Goal: Check status: Check status

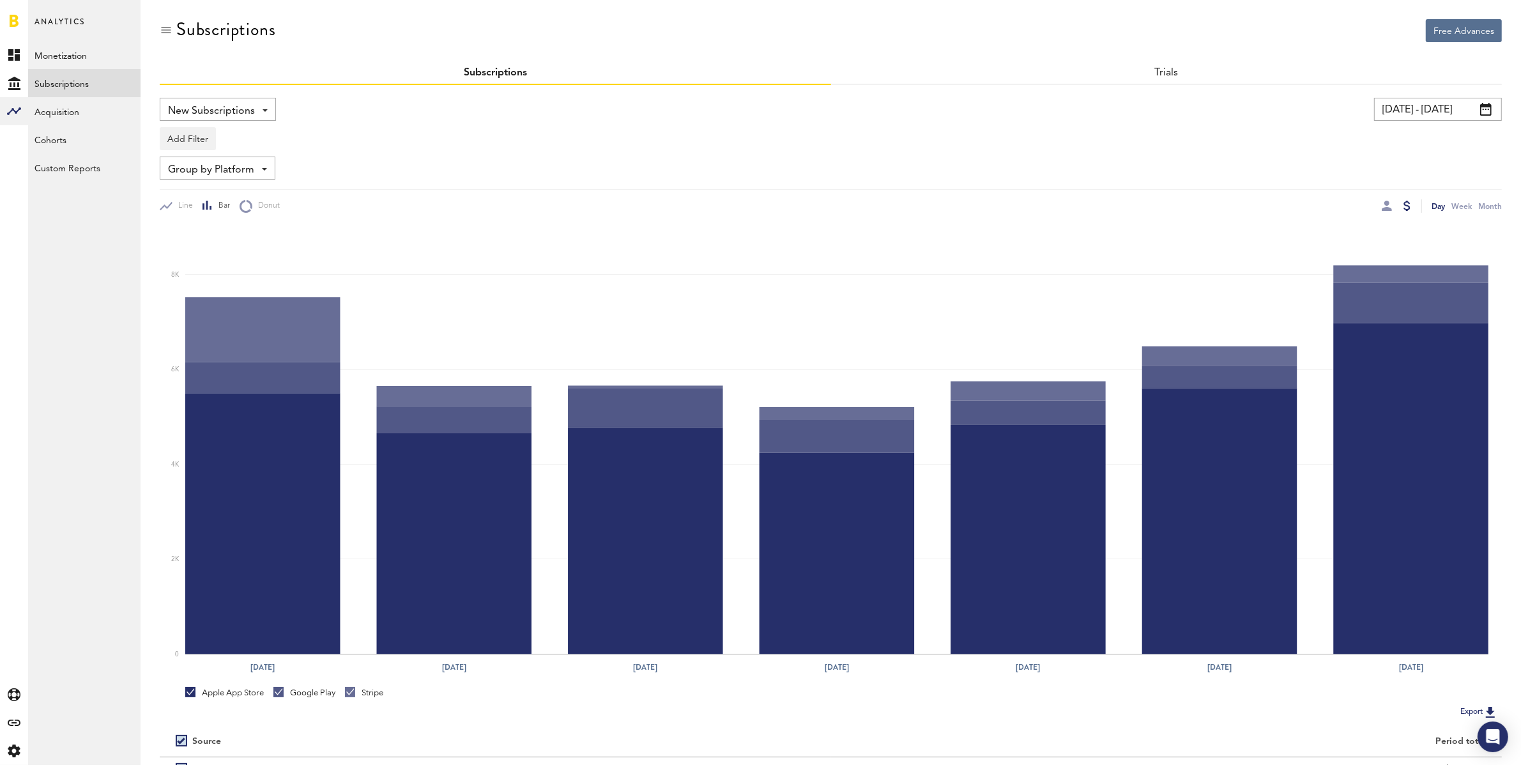
click at [1411, 107] on input "[DATE] - [DATE]" at bounding box center [1438, 109] width 128 height 23
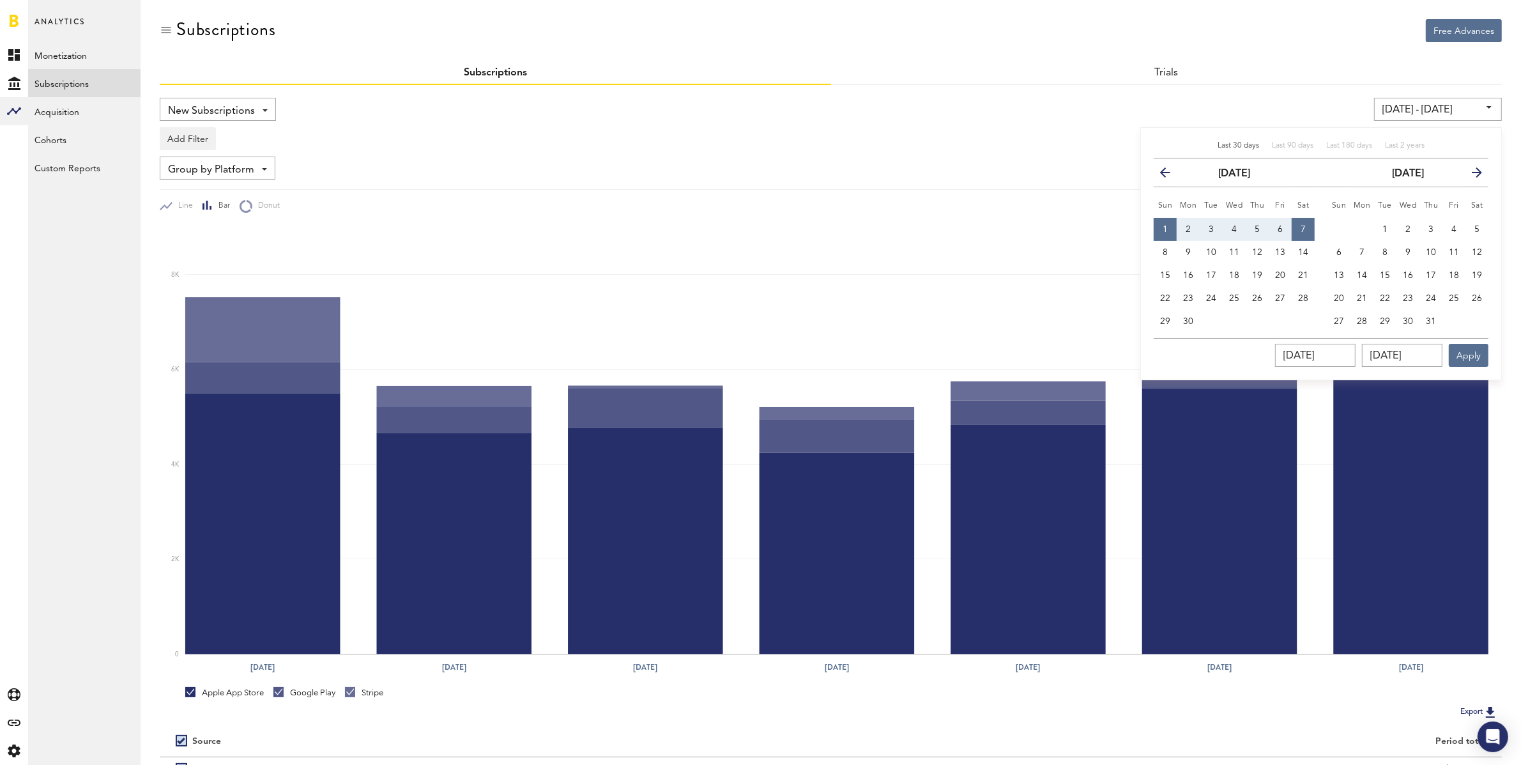
click at [1241, 144] on span "Last 30 days" at bounding box center [1239, 146] width 42 height 8
type input "[DATE] - [DATE]"
type input "[DATE]"
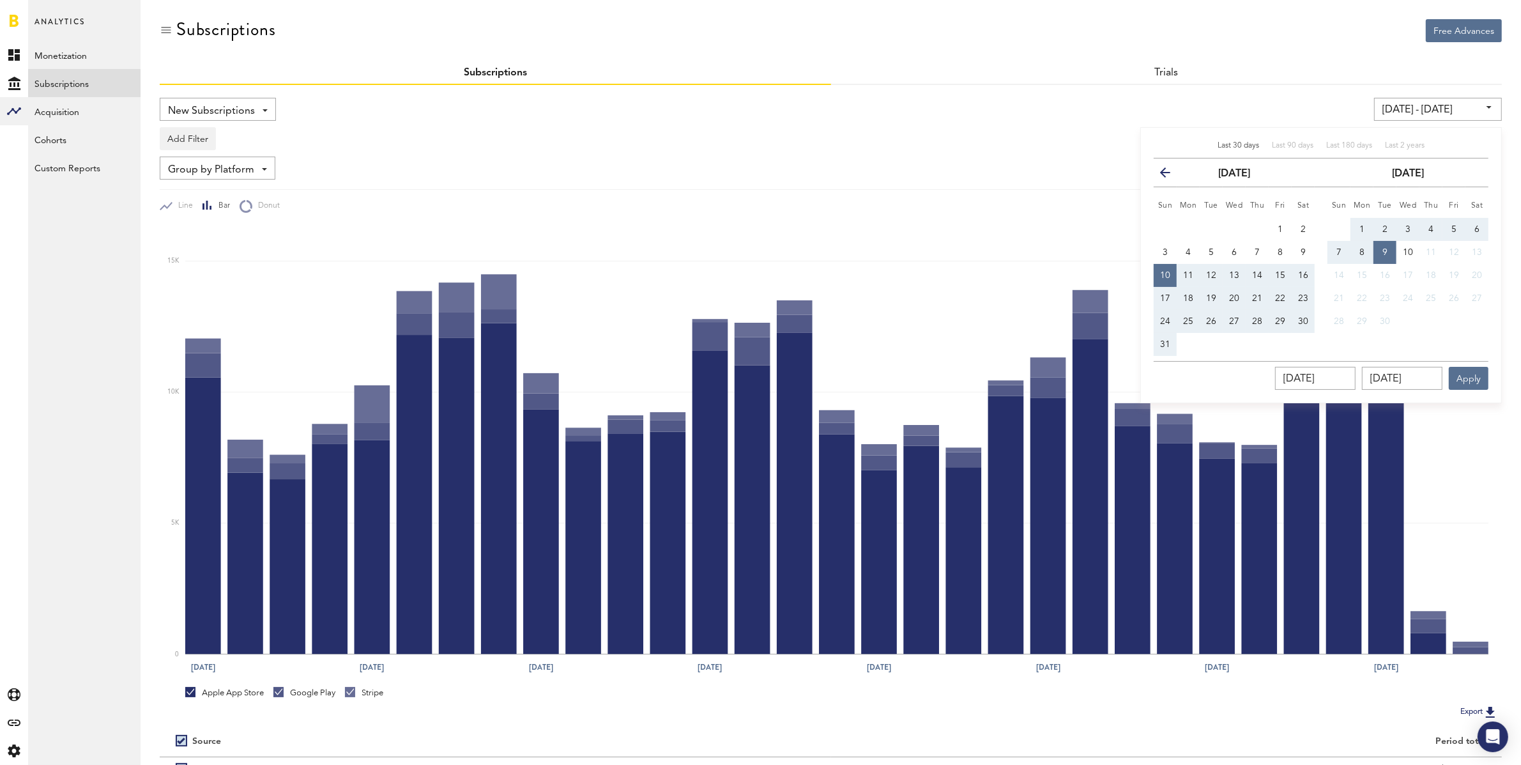
click at [1359, 223] on button "1" at bounding box center [1361, 229] width 23 height 23
type input "[DATE] - [DATE]"
type input "[DATE]"
click at [1340, 249] on span "7" at bounding box center [1338, 252] width 5 height 9
type input "[DATE] - [DATE]"
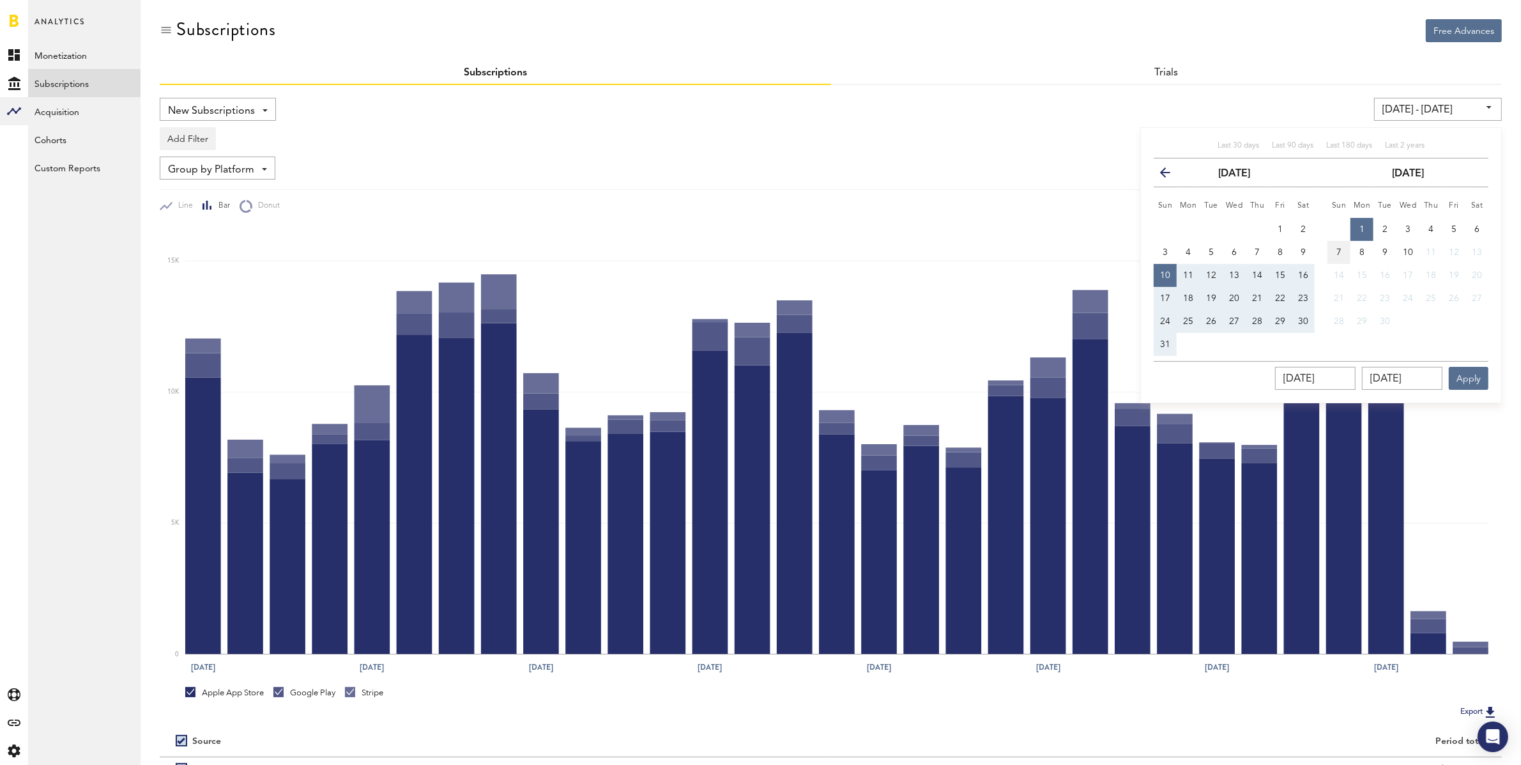
type input "[DATE]"
click at [1474, 372] on button "Apply" at bounding box center [1469, 378] width 40 height 23
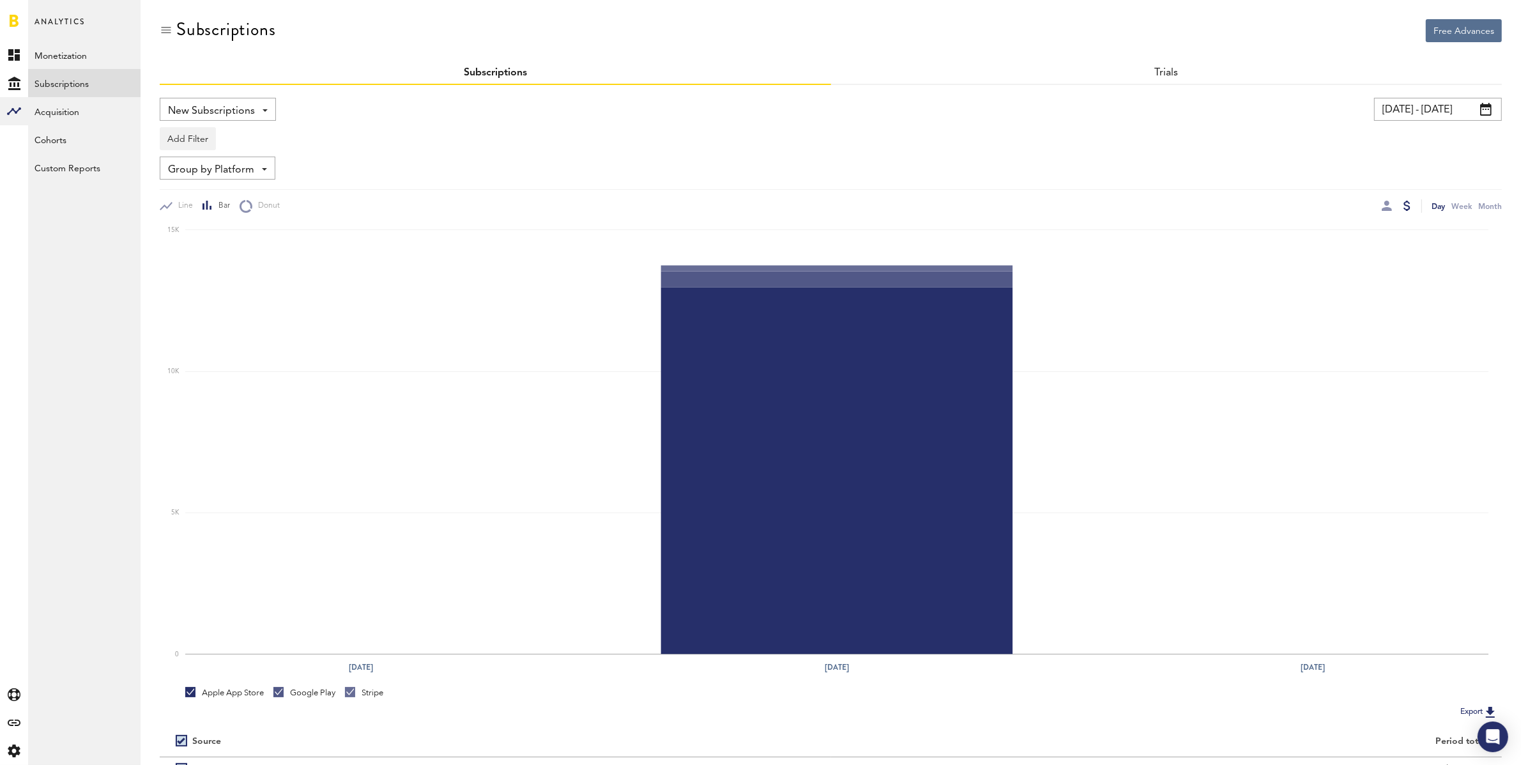
click at [1396, 114] on input "[DATE] - [DATE]" at bounding box center [1438, 109] width 128 height 23
click at [1193, 220] on button "1" at bounding box center [1188, 229] width 23 height 23
type input "[DATE] - [DATE]"
type input "[DATE]"
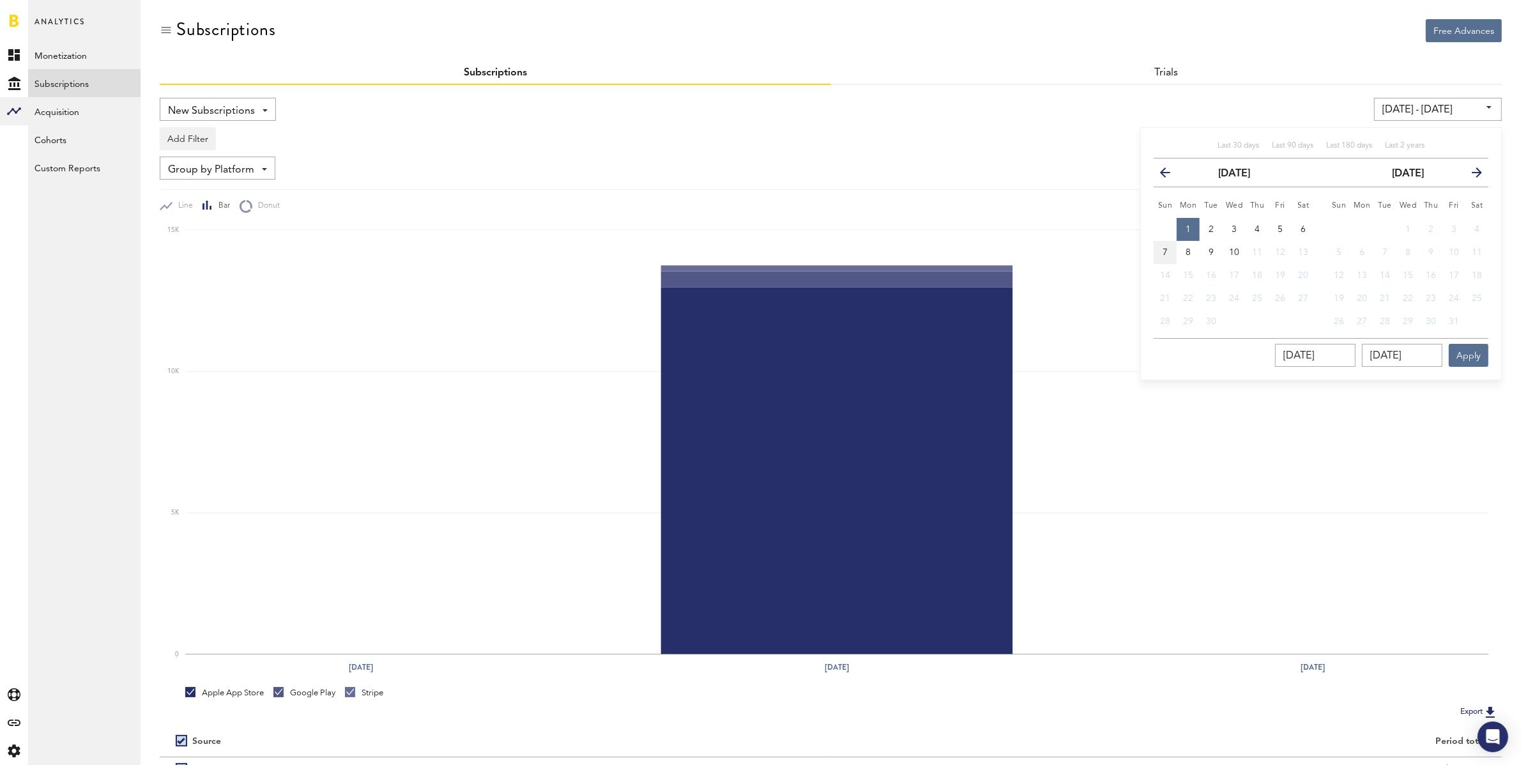
click at [1168, 248] on span "7" at bounding box center [1165, 252] width 5 height 9
type input "[DATE] - [DATE]"
type input "[DATE]"
click at [1468, 346] on button "Apply" at bounding box center [1469, 355] width 40 height 23
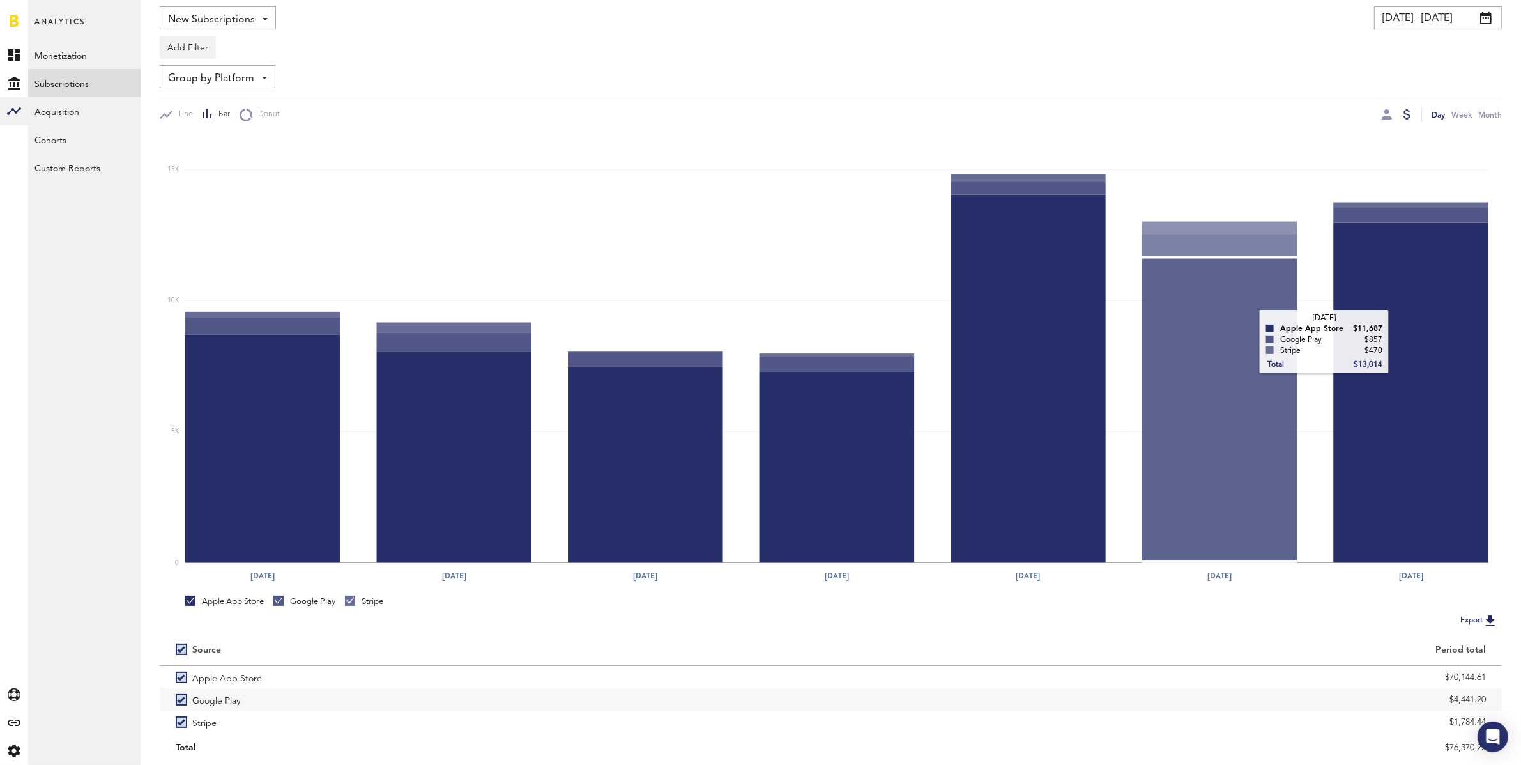
scroll to position [129, 0]
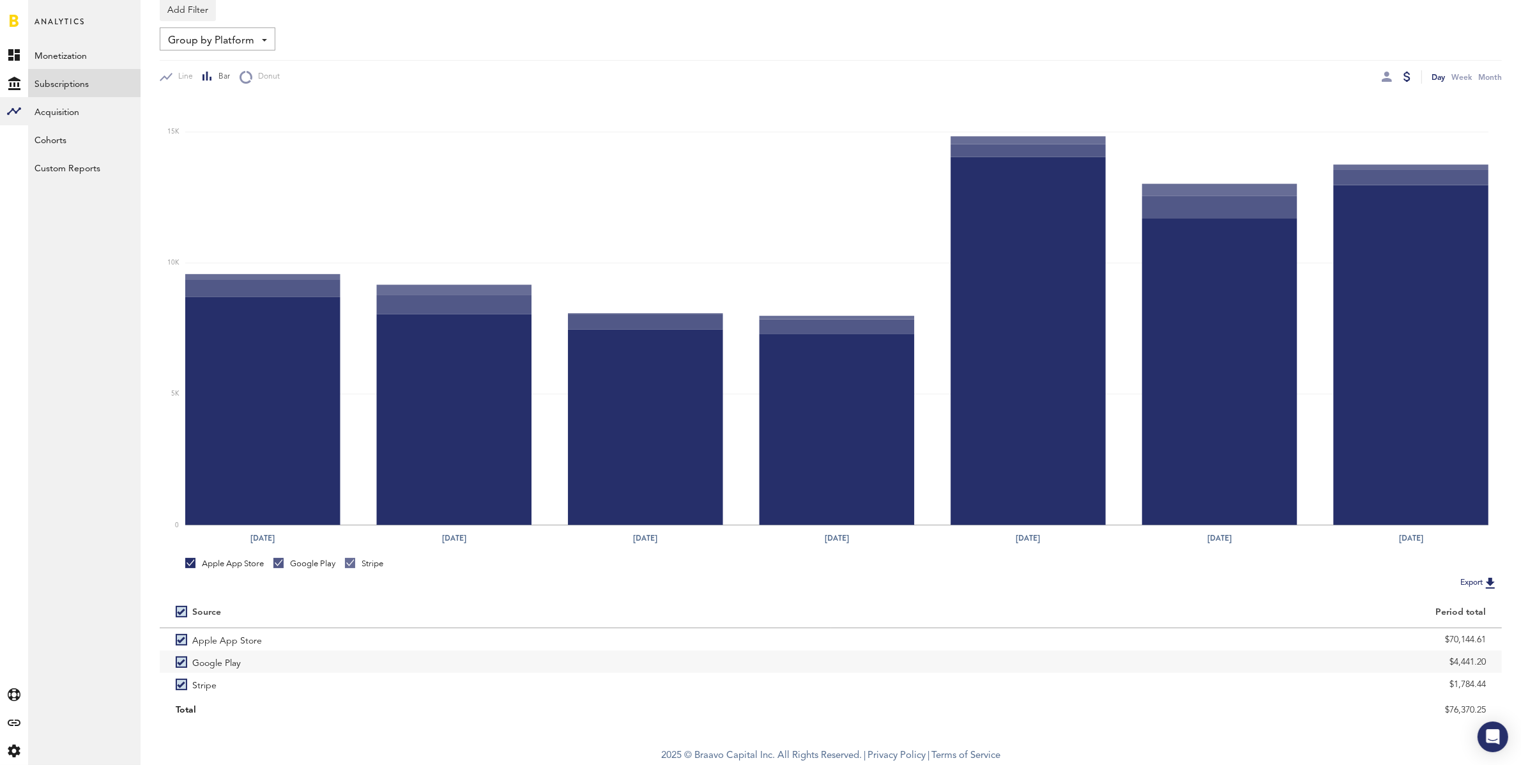
click at [223, 42] on span "Group by Platform" at bounding box center [211, 41] width 86 height 22
click at [251, 114] on span "Group by Subscription" at bounding box center [236, 115] width 129 height 22
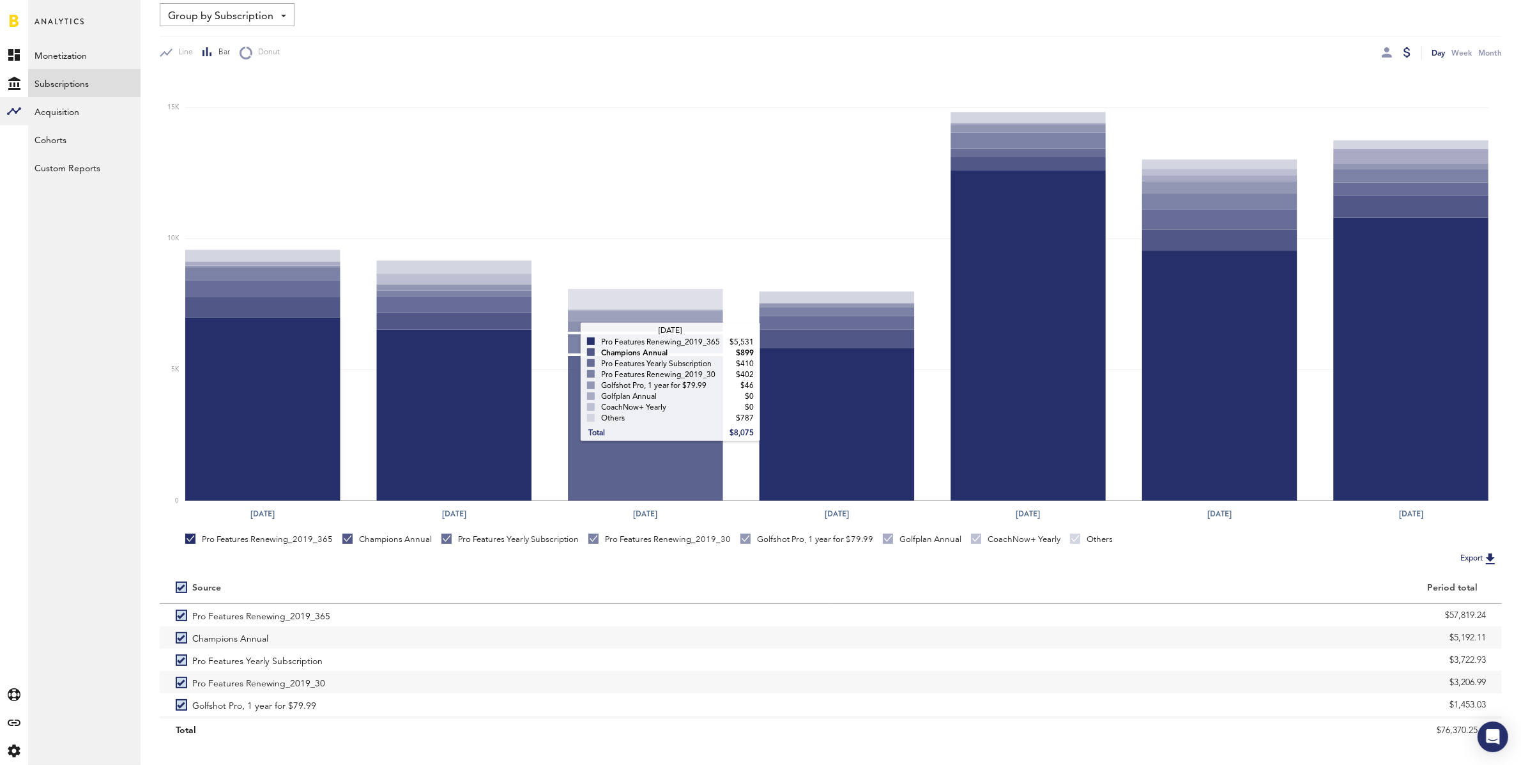
scroll to position [174, 0]
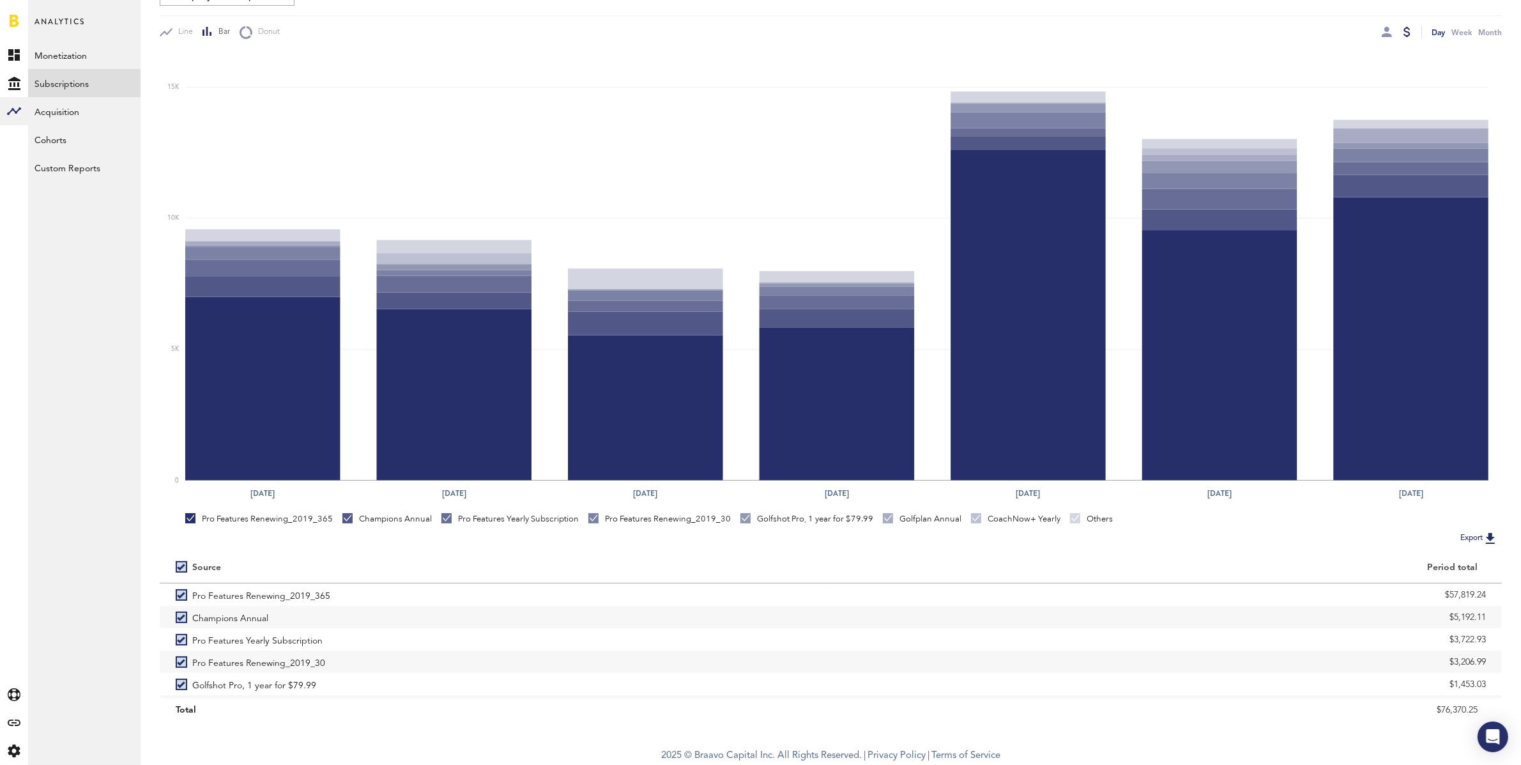
click at [1386, 33] on div at bounding box center [1387, 32] width 10 height 10
